Goal: Task Accomplishment & Management: Complete application form

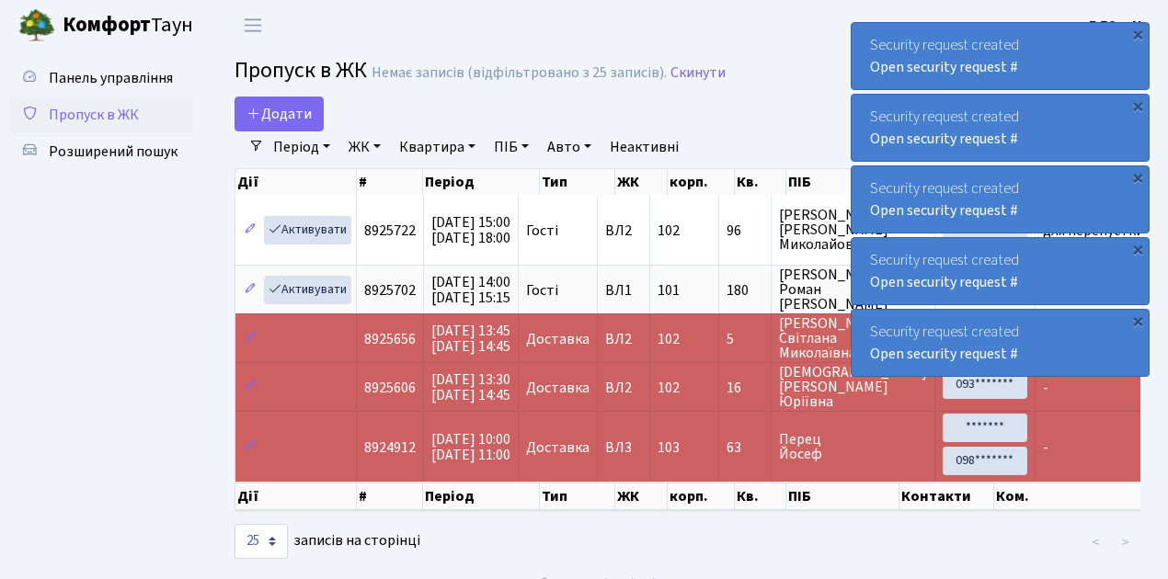
select select "25"
click at [129, 111] on span "Пропуск в ЖК" at bounding box center [94, 115] width 90 height 20
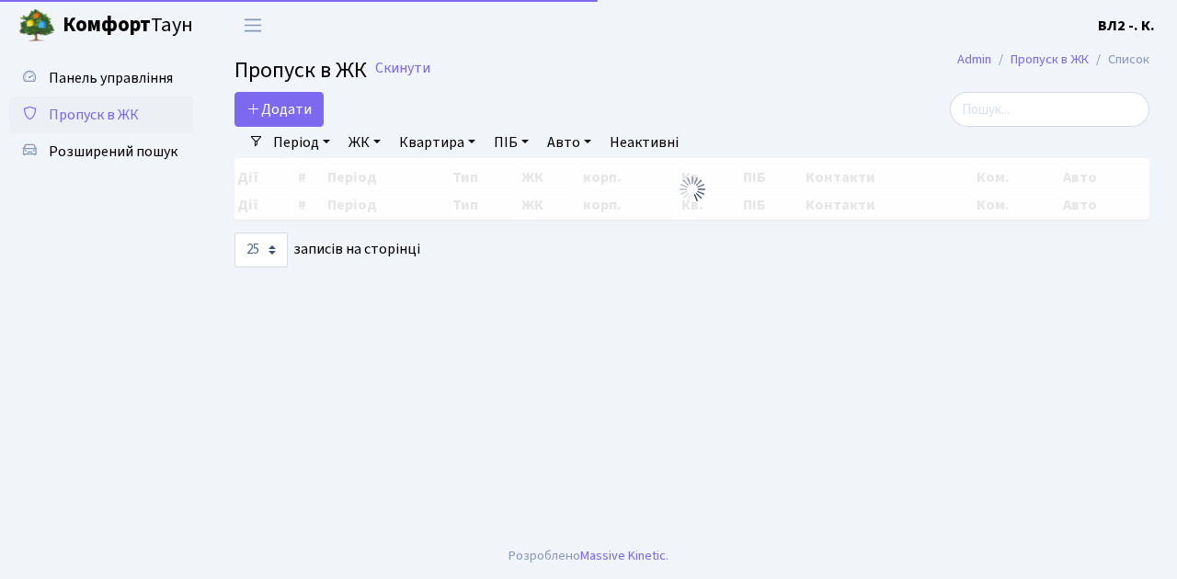
select select "25"
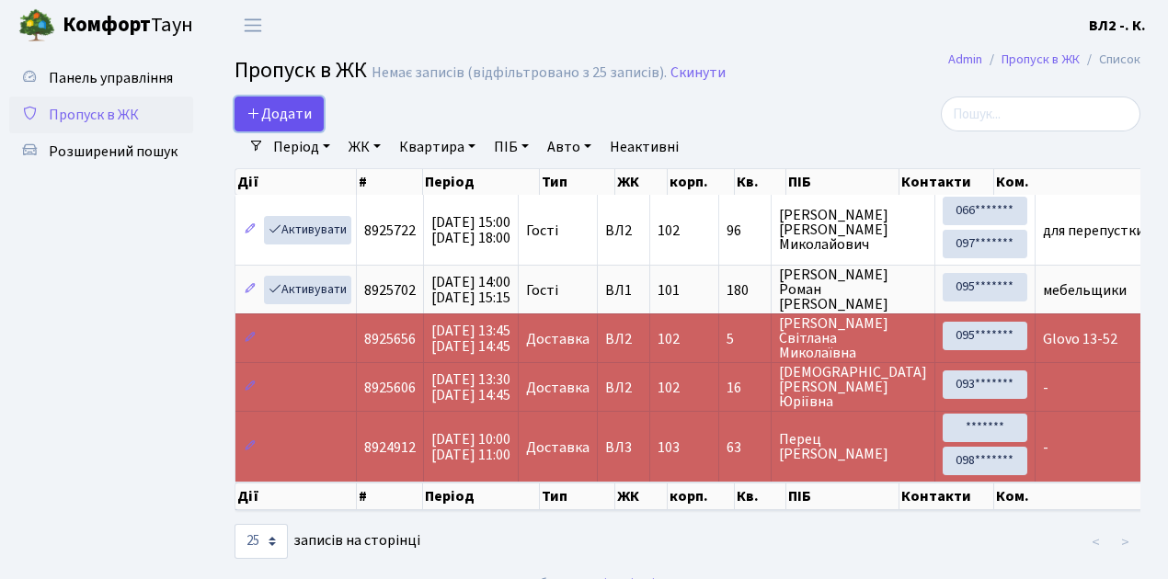
click at [289, 118] on span "Додати" at bounding box center [278, 114] width 65 height 20
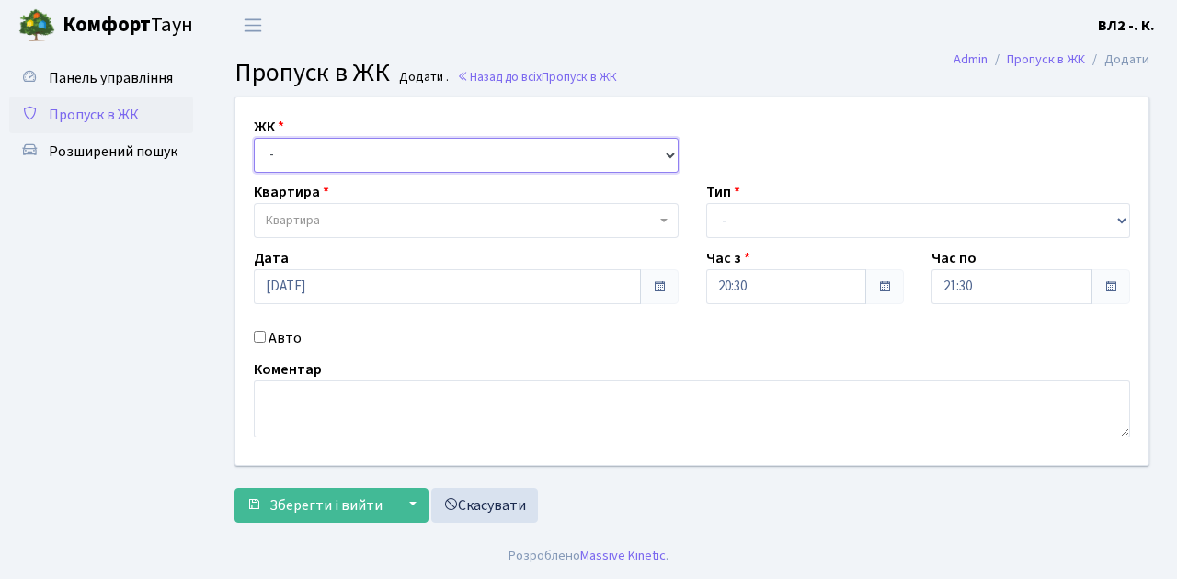
click at [300, 152] on select "- ВЛ1, Ужгородський пров., 4/1 ВЛ2, Голосіївський просп., 76 ВЛ3, пр.Голосіївсь…" at bounding box center [466, 155] width 425 height 35
select select "317"
click at [254, 138] on select "- ВЛ1, Ужгородський пров., 4/1 ВЛ2, Голосіївський просп., 76 ВЛ3, пр.Голосіївсь…" at bounding box center [466, 155] width 425 height 35
select select
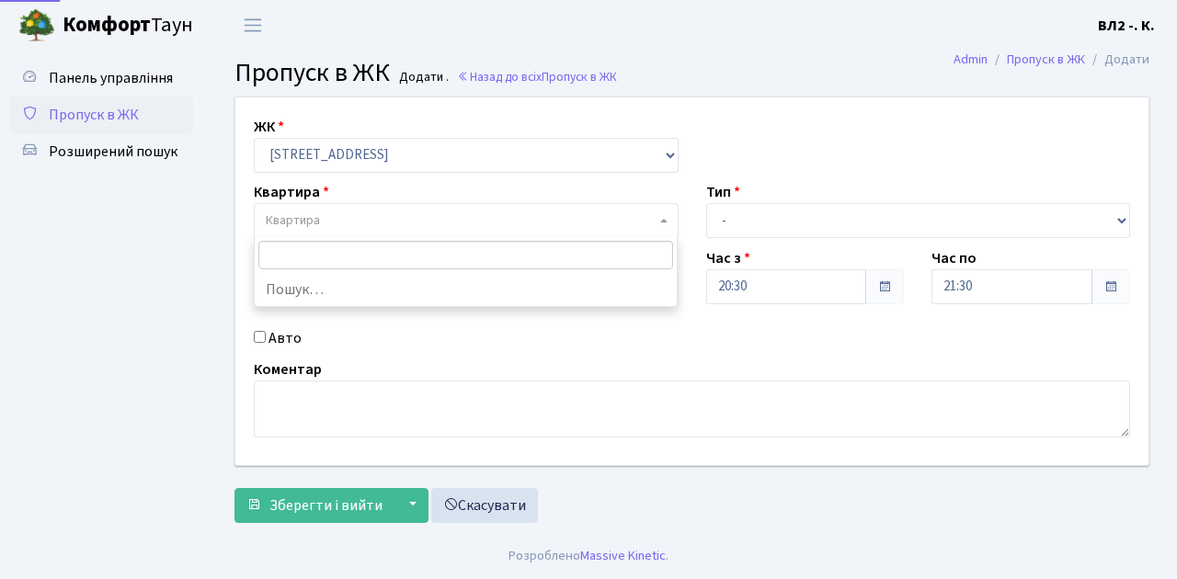
click at [330, 220] on span "Квартира" at bounding box center [461, 220] width 390 height 18
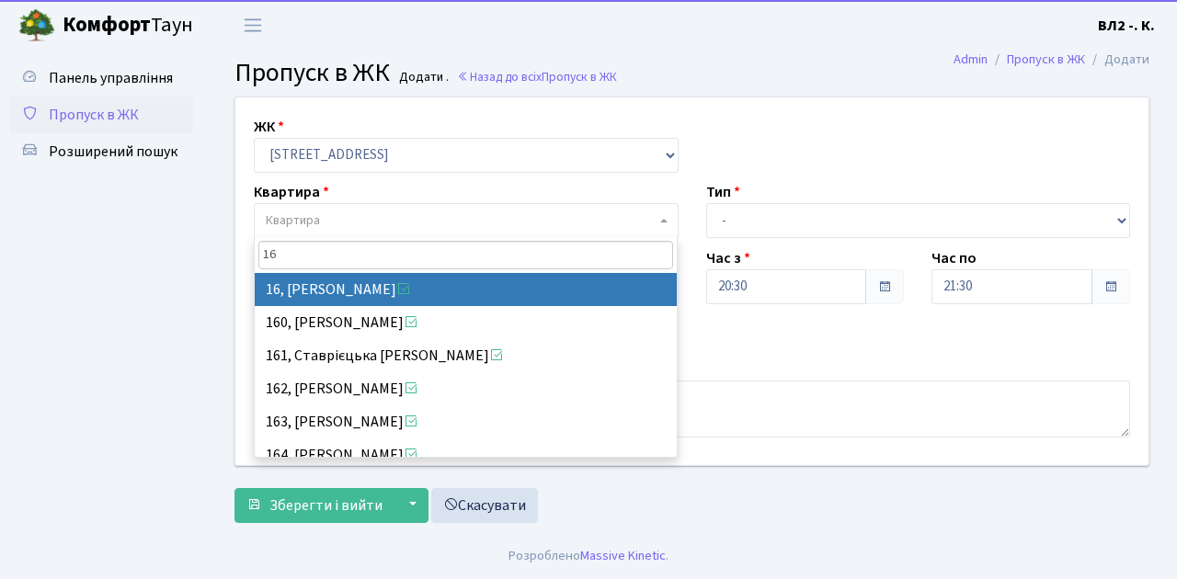
type input "16"
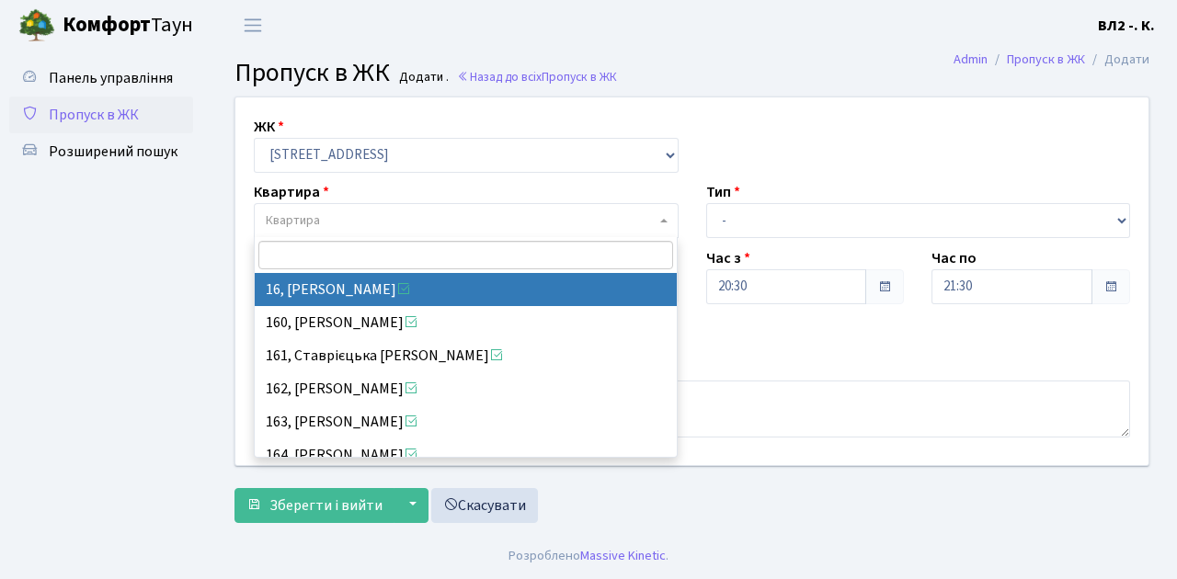
select select "37987"
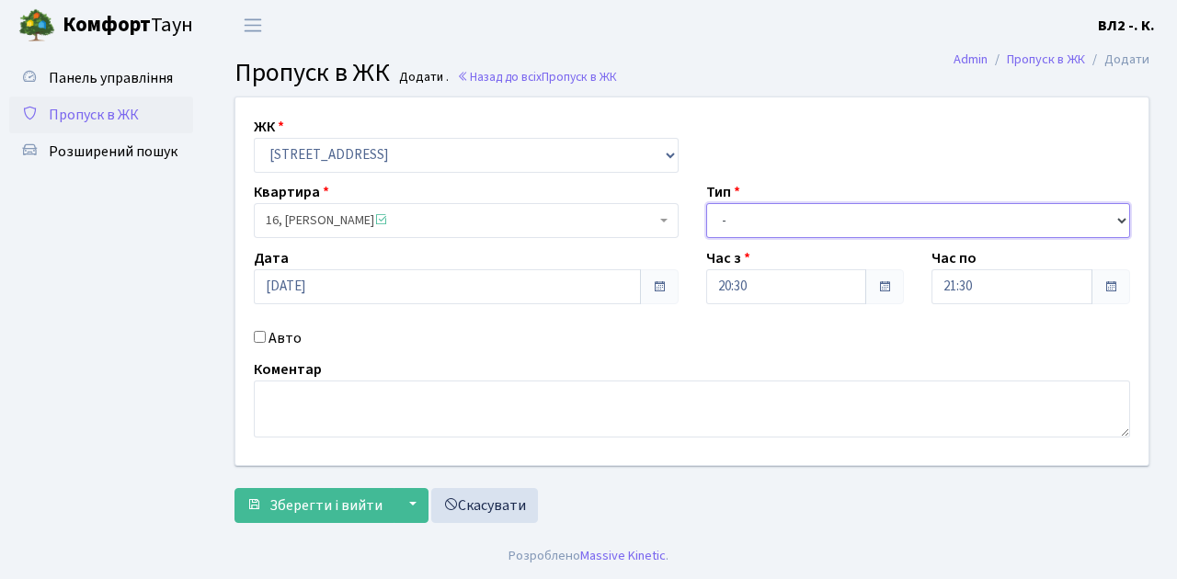
click at [754, 217] on select "- Доставка Таксі Гості Сервіс" at bounding box center [918, 220] width 425 height 35
select select "1"
click at [706, 203] on select "- Доставка Таксі Гості Сервіс" at bounding box center [918, 220] width 425 height 35
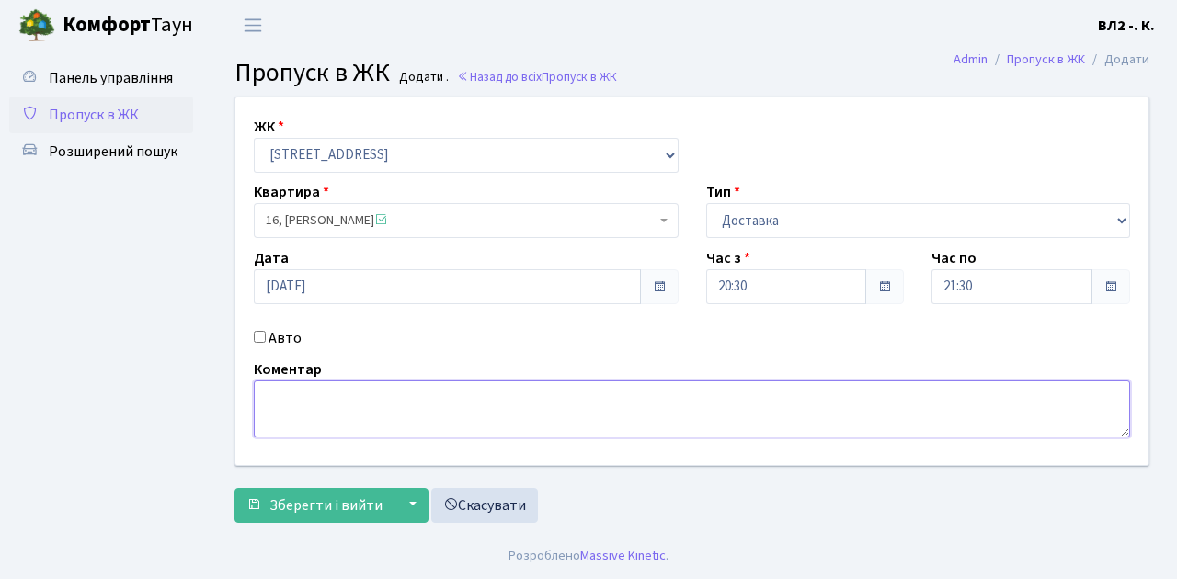
click at [327, 420] on textarea at bounding box center [692, 409] width 876 height 57
type textarea "Glovo"
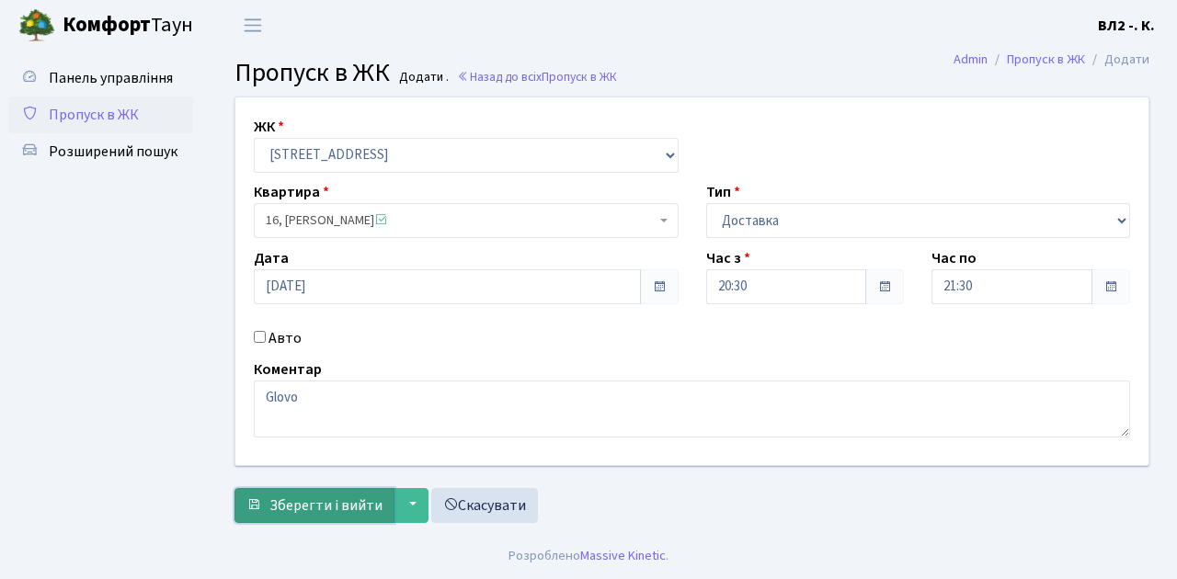
click at [320, 496] on span "Зберегти і вийти" at bounding box center [325, 506] width 113 height 20
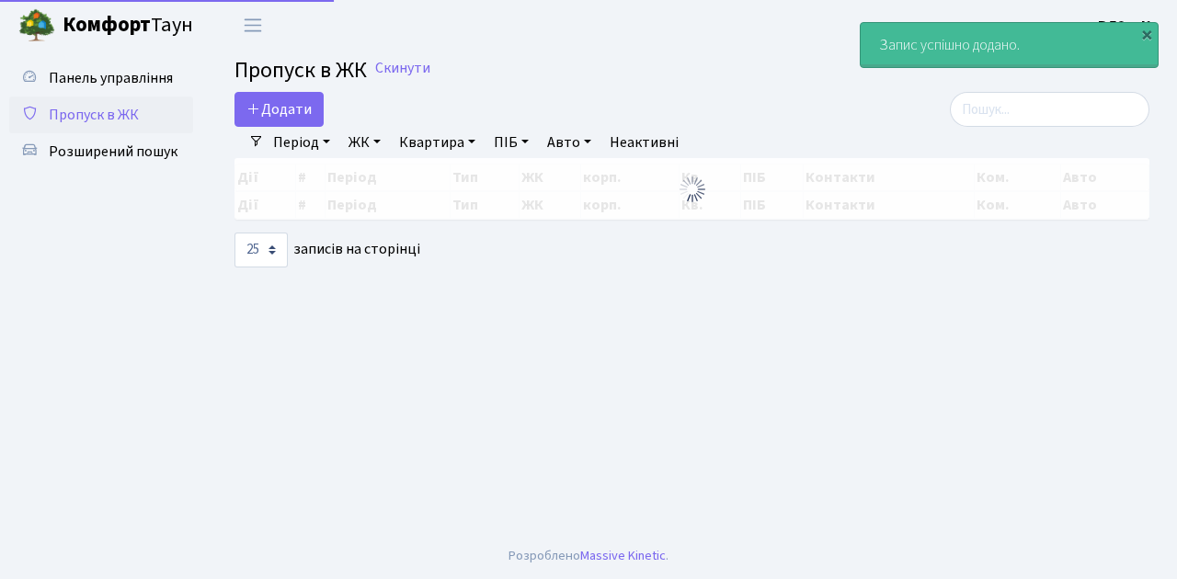
select select "25"
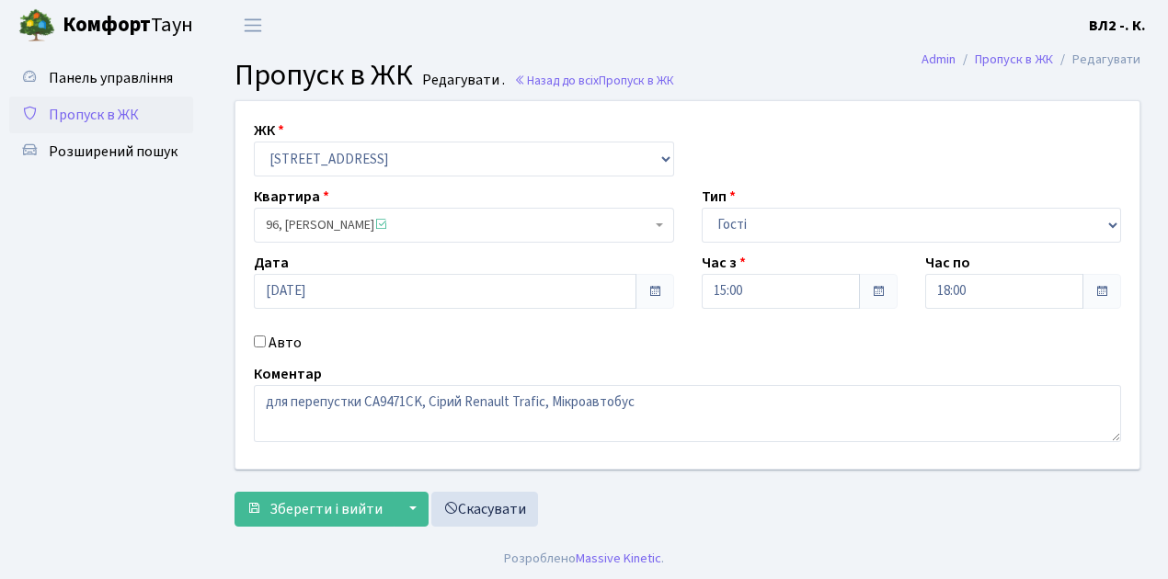
click at [114, 110] on span "Пропуск в ЖК" at bounding box center [94, 115] width 90 height 20
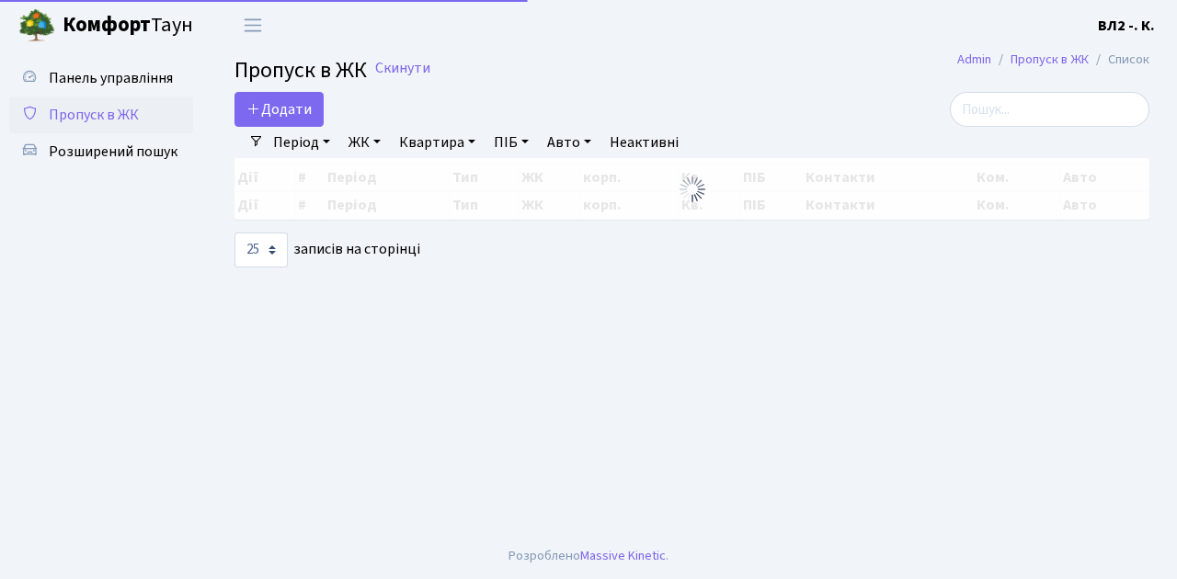
select select "25"
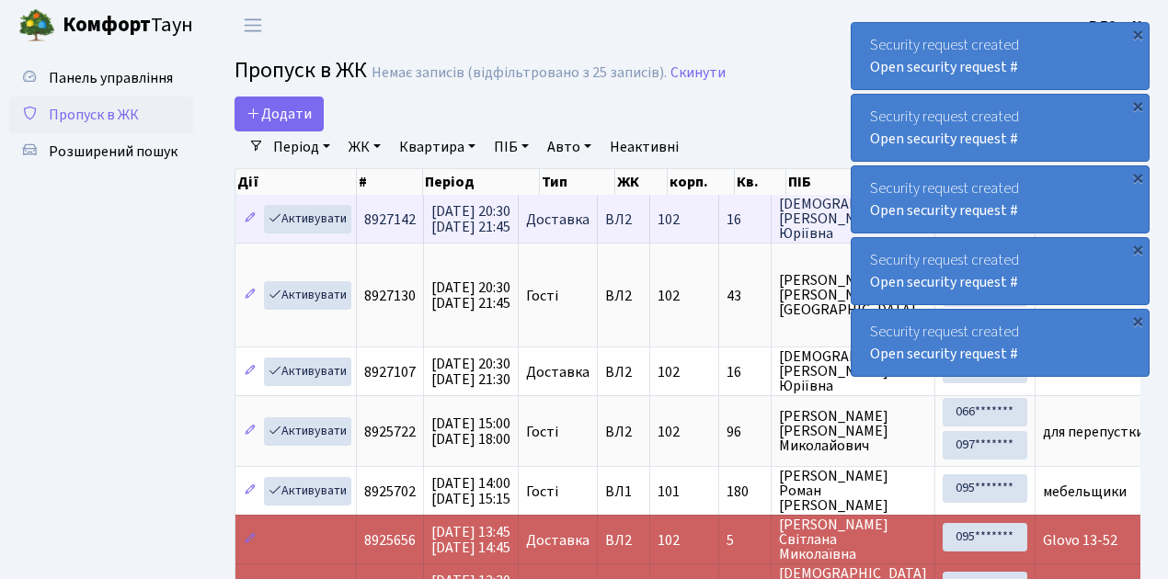
click at [748, 221] on span "16" at bounding box center [744, 219] width 37 height 15
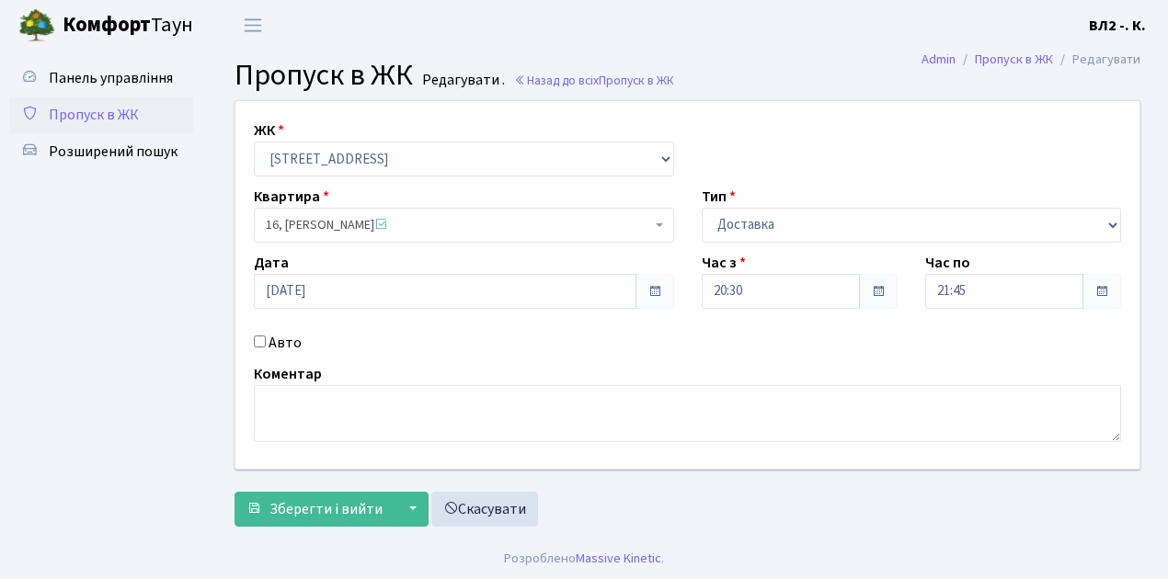
click at [114, 115] on span "Пропуск в ЖК" at bounding box center [94, 115] width 90 height 20
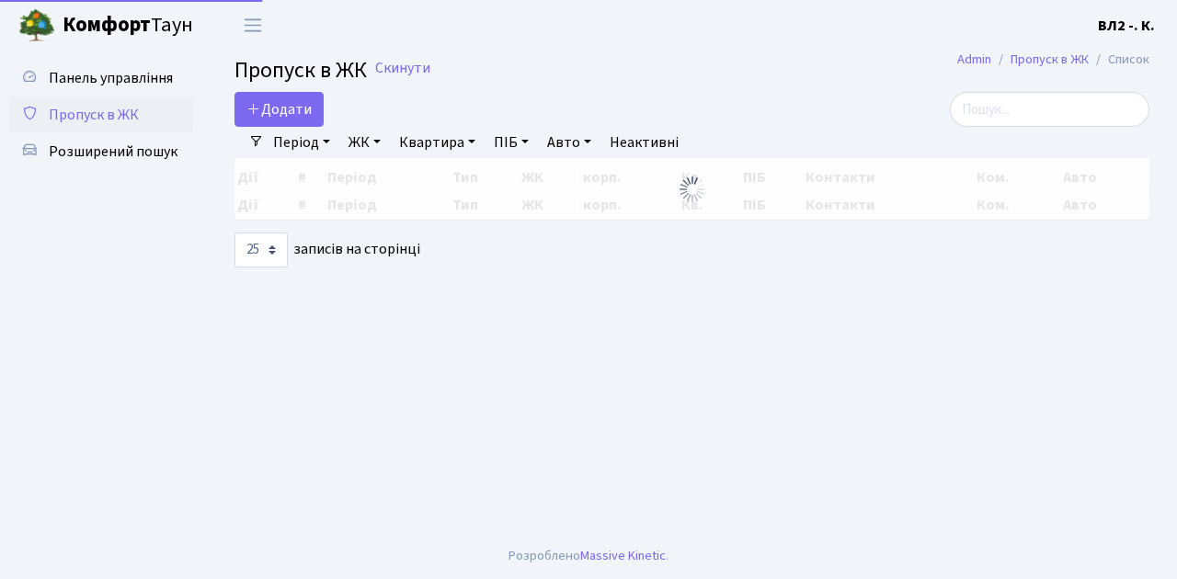
select select "25"
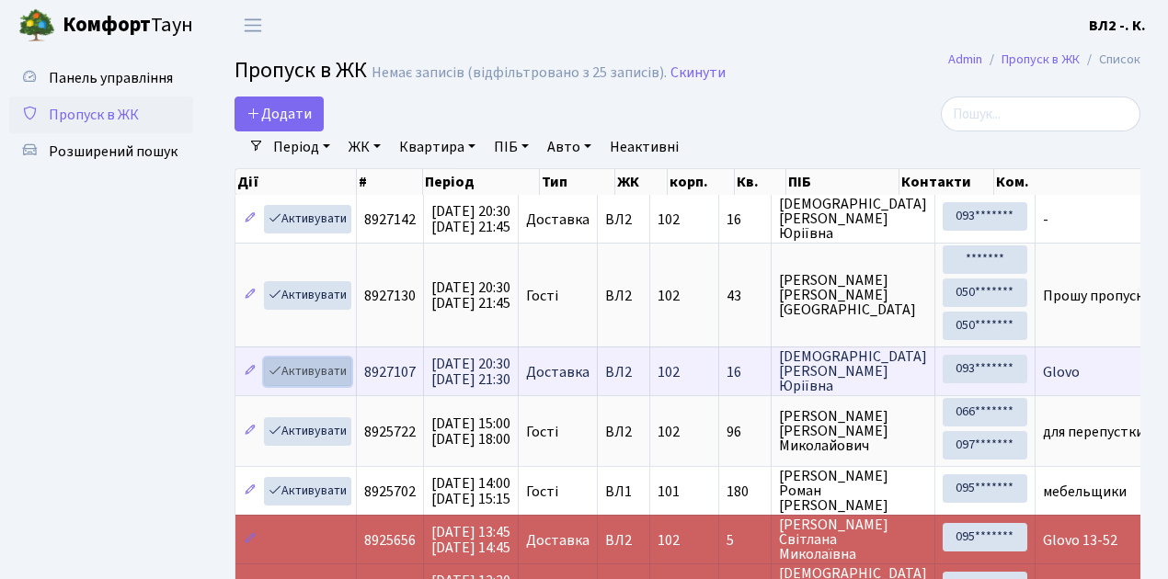
click at [310, 372] on link "Активувати" at bounding box center [307, 372] width 87 height 29
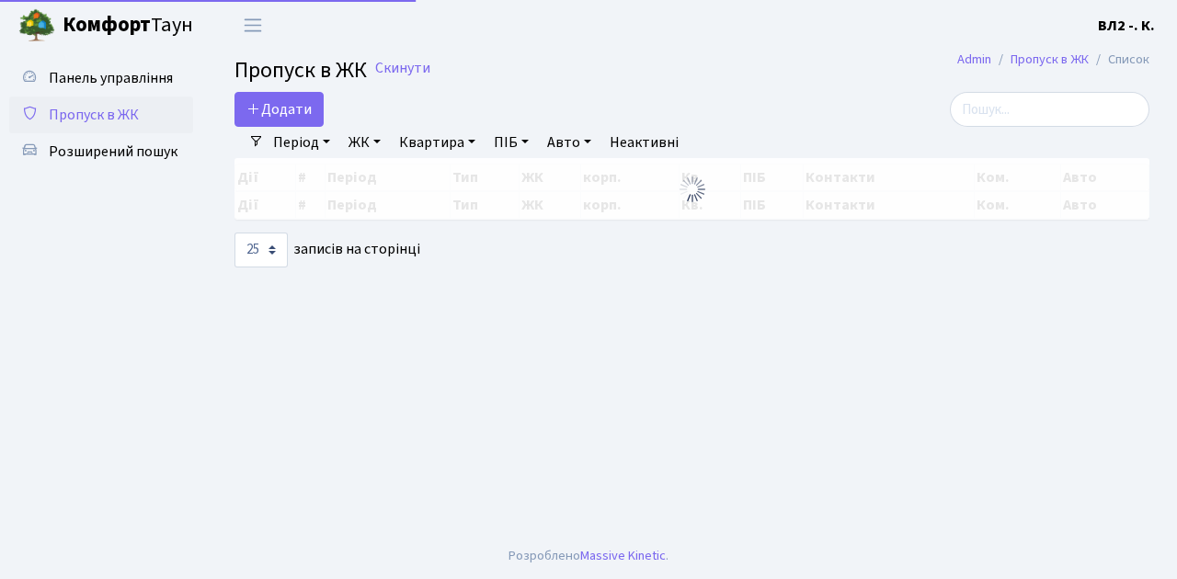
select select "25"
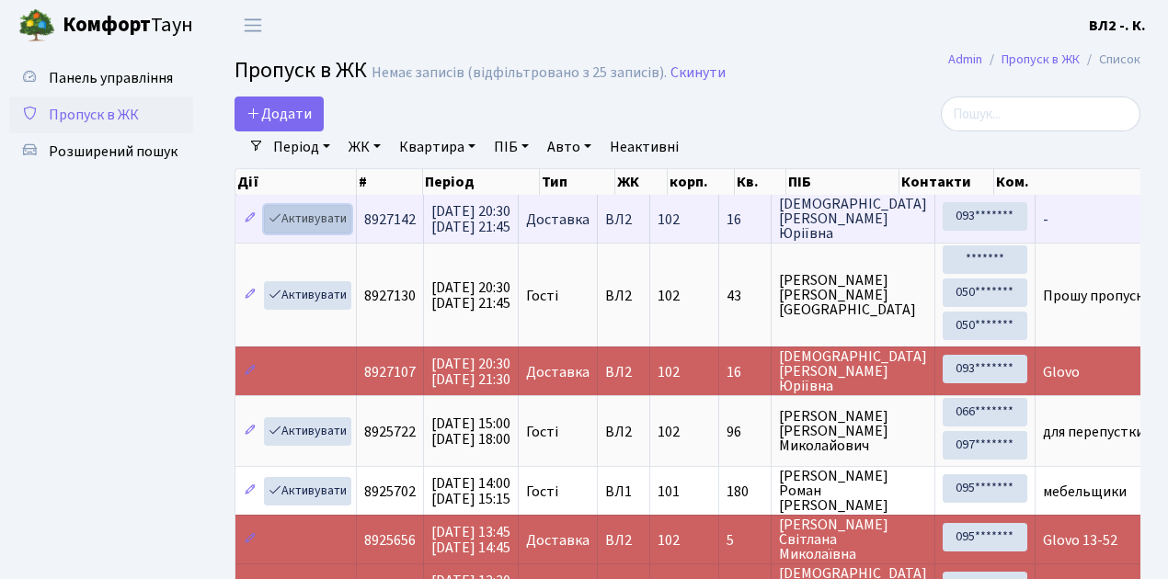
click at [320, 220] on link "Активувати" at bounding box center [307, 219] width 87 height 29
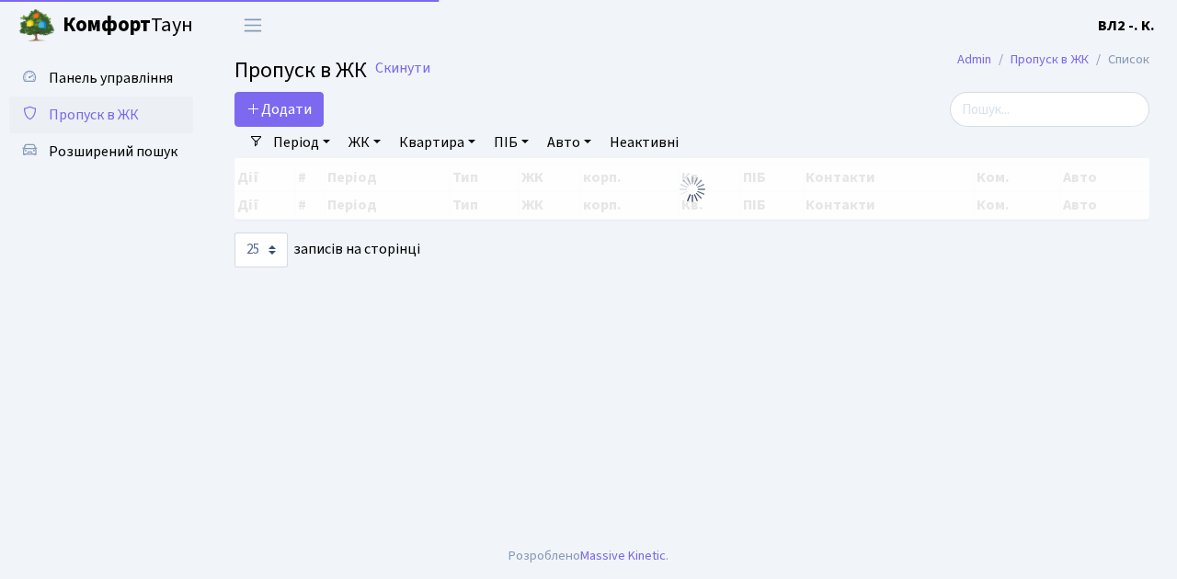
select select "25"
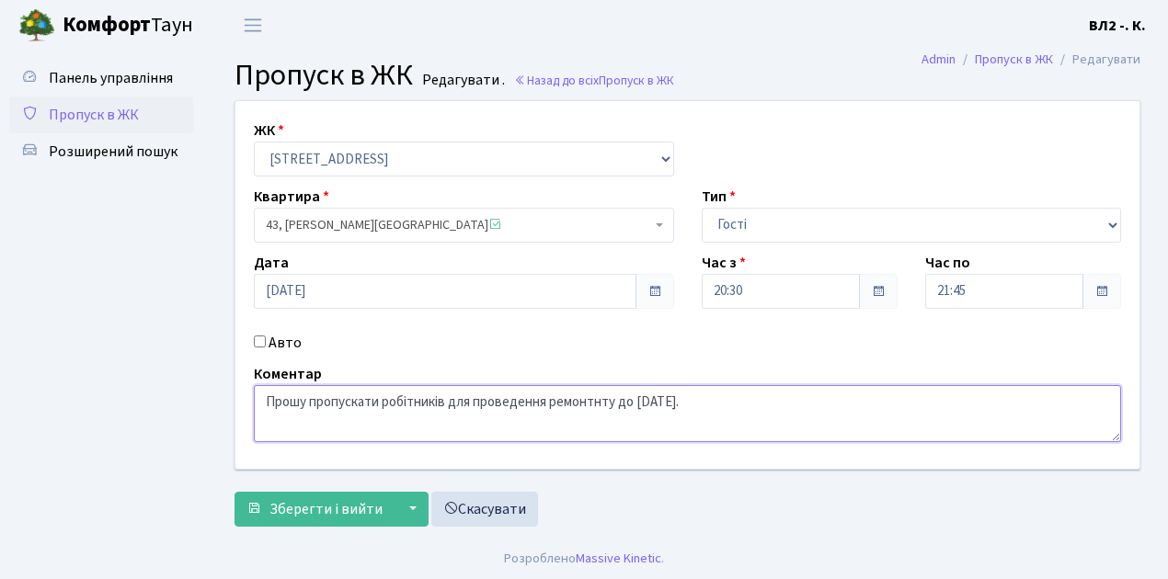
click at [760, 403] on textarea "Прошу пропускати робітників для проведення ремонтнту до 31 грудня 2025 року." at bounding box center [687, 413] width 867 height 57
click at [774, 405] on textarea "Прошу пропускати робітників для проведення ремонтнту до 31 грудня 2025 року." at bounding box center [687, 413] width 867 height 57
drag, startPoint x: 448, startPoint y: 402, endPoint x: 761, endPoint y: 393, distance: 313.7
click at [761, 393] on textarea "Прошу пропускати робітників для проведення ремонтнту до 31 грудня 2025 року." at bounding box center [687, 413] width 867 height 57
click at [303, 425] on textarea "Прошу пропускати робітників для проведення ремонтнту до 31 грудня 2025 року." at bounding box center [687, 413] width 867 height 57
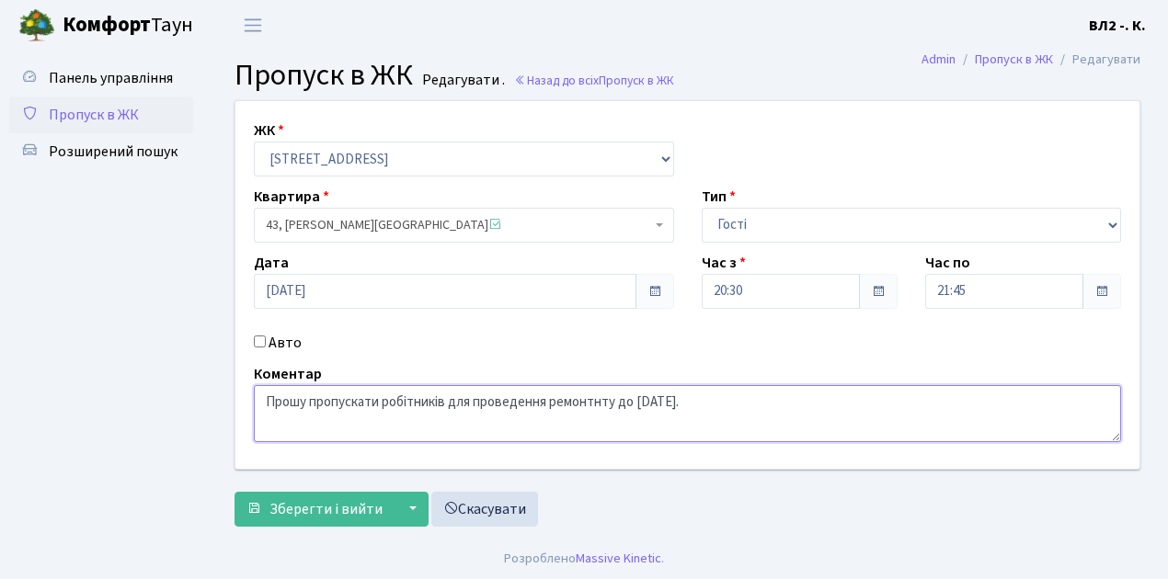
drag, startPoint x: 261, startPoint y: 400, endPoint x: 447, endPoint y: 389, distance: 186.1
click at [447, 389] on textarea "Прошу пропускати робітників для проведення ремонтнту до 31 грудня 2025 року." at bounding box center [687, 413] width 867 height 57
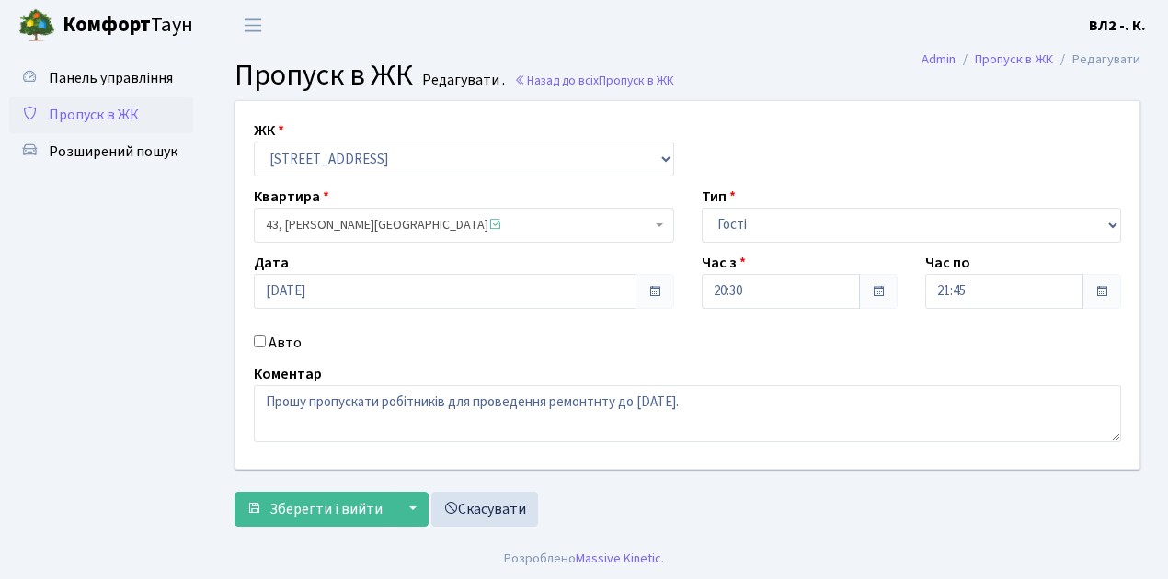
click at [101, 123] on span "Пропуск в ЖК" at bounding box center [94, 115] width 90 height 20
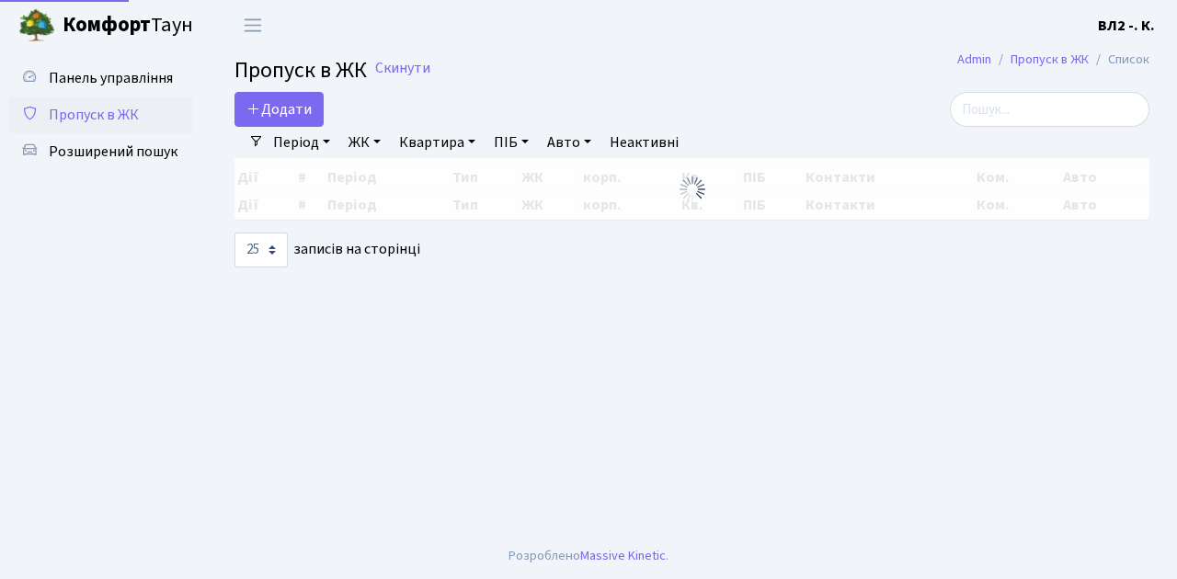
select select "25"
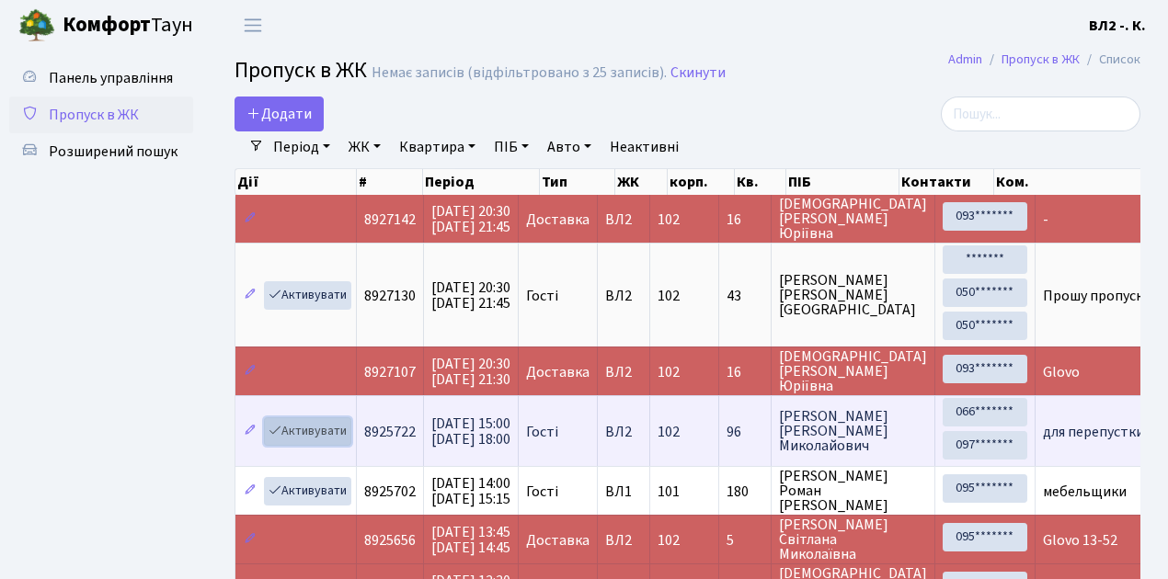
click at [316, 427] on link "Активувати" at bounding box center [307, 431] width 87 height 29
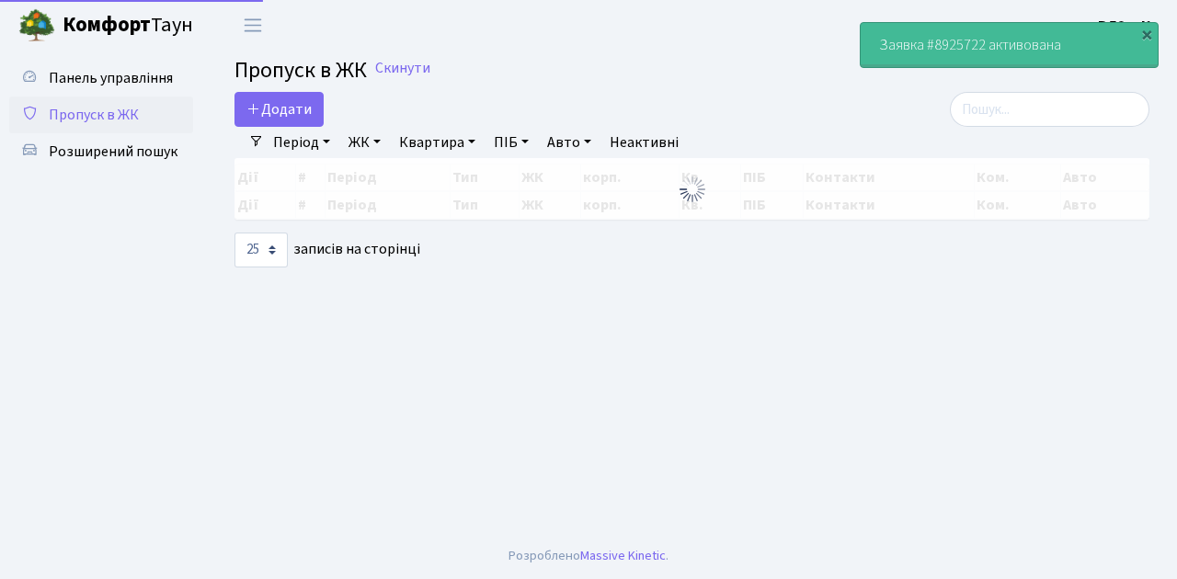
select select "25"
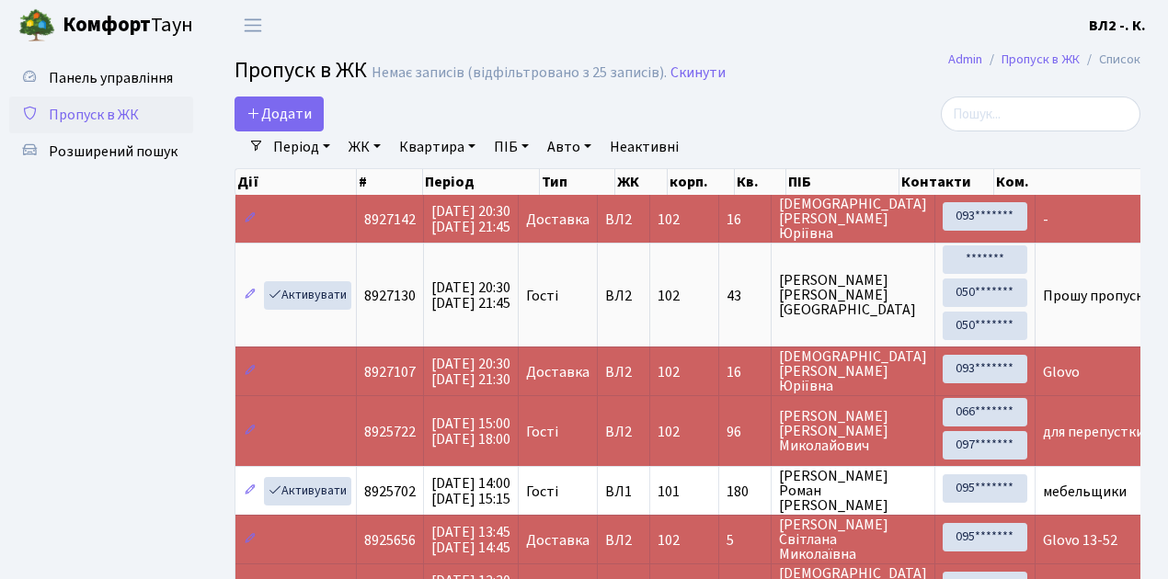
click at [121, 117] on span "Пропуск в ЖК" at bounding box center [94, 115] width 90 height 20
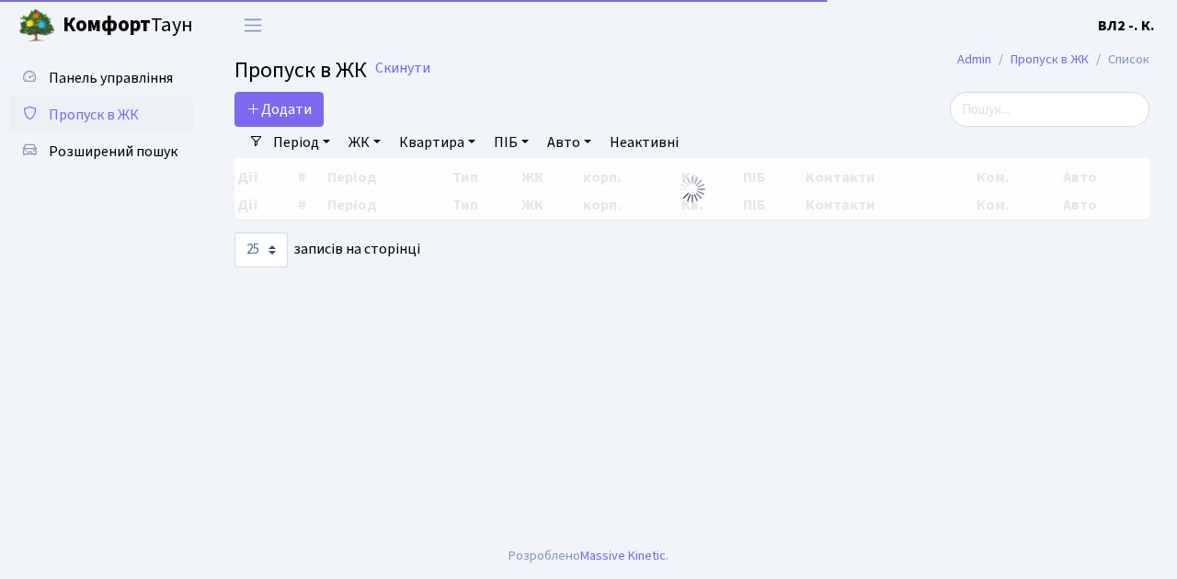
select select "25"
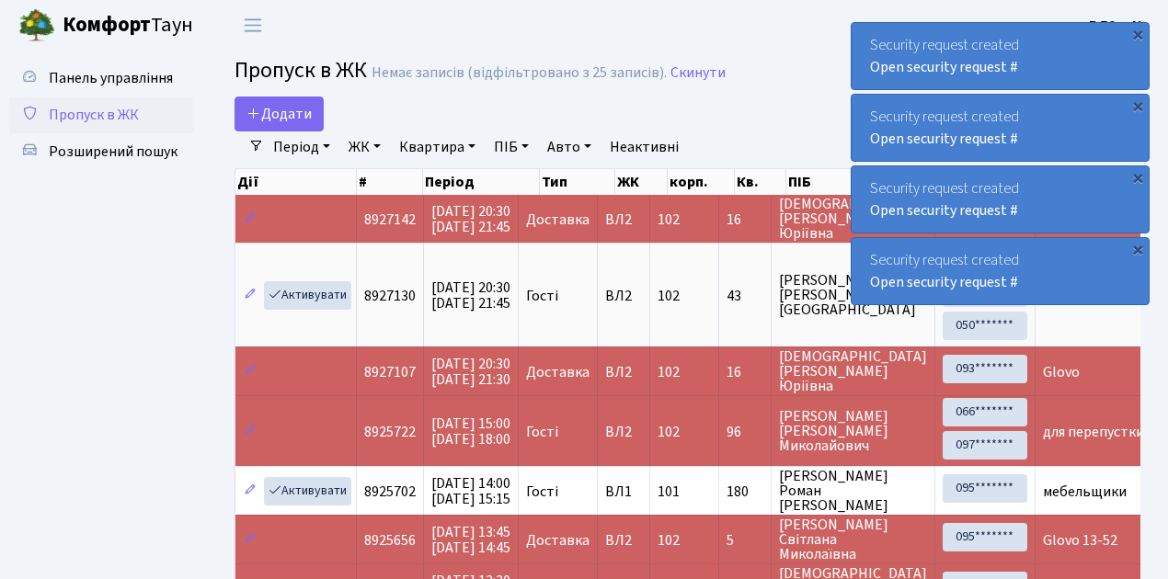
click at [117, 118] on span "Пропуск в ЖК" at bounding box center [94, 115] width 90 height 20
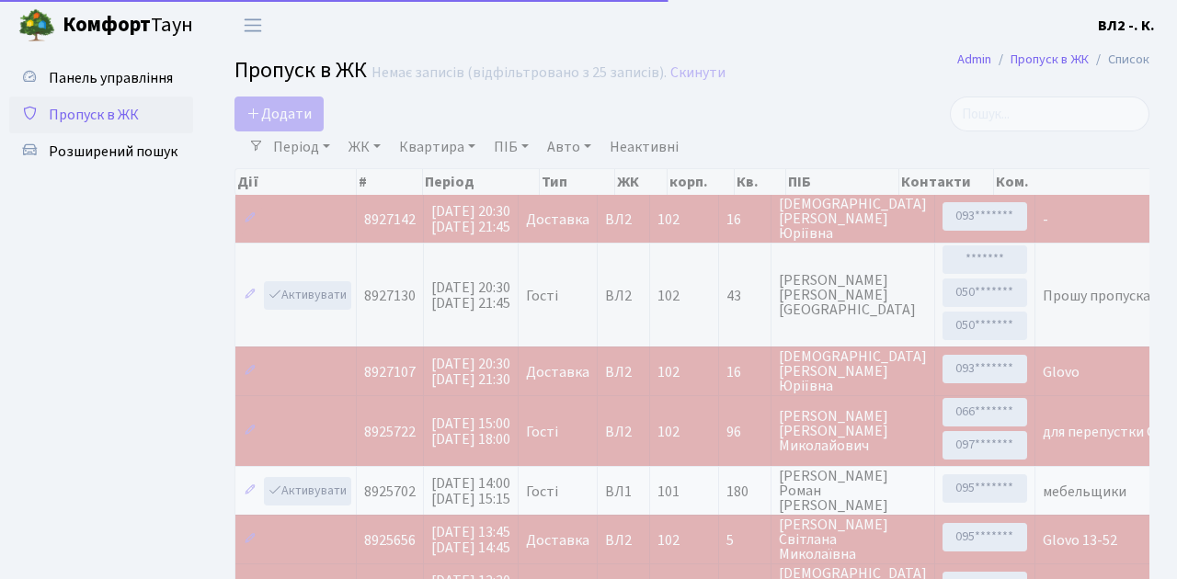
select select "25"
